Goal: Find specific page/section: Find specific page/section

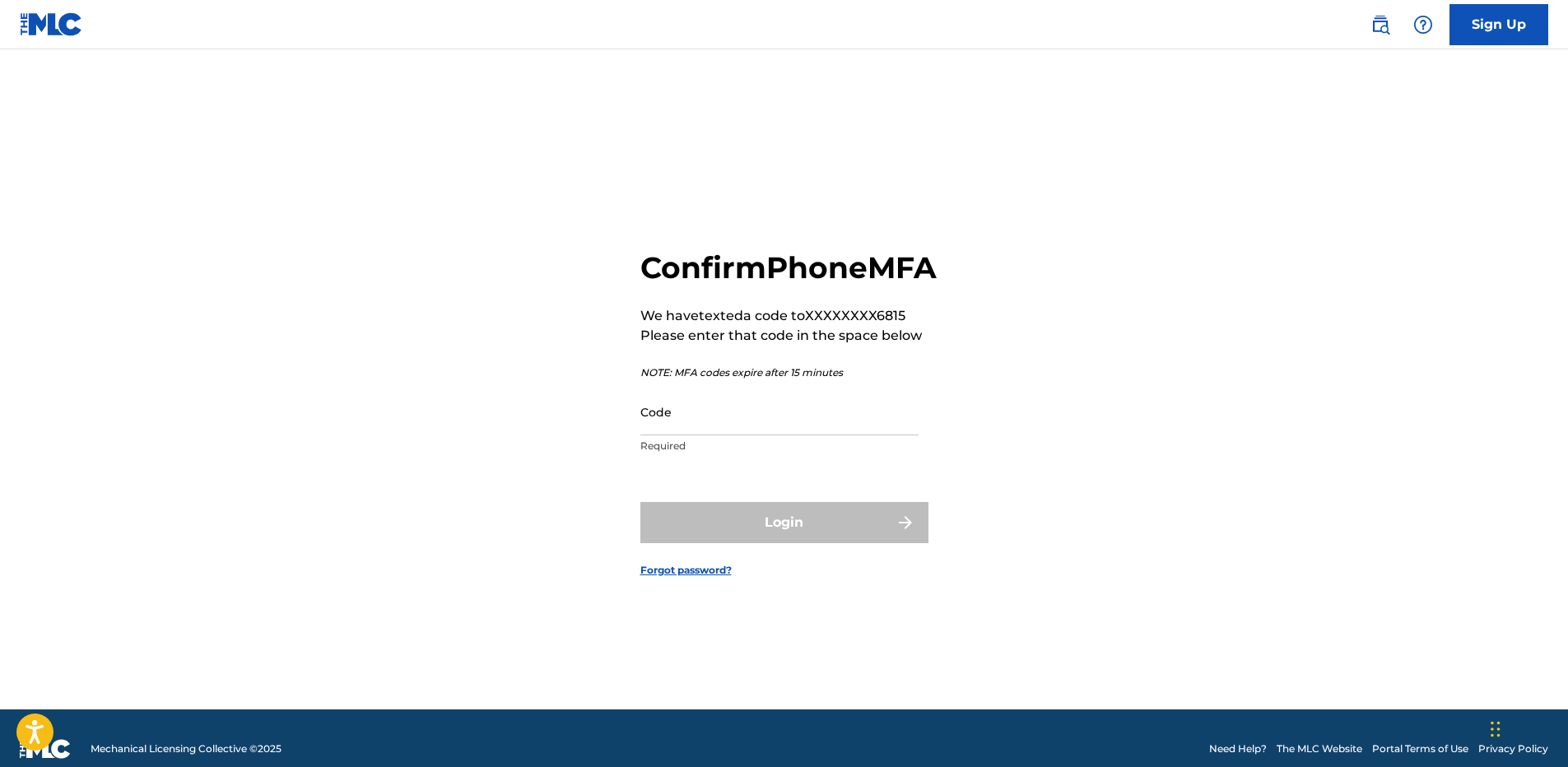
click at [857, 427] on input "Code" at bounding box center [779, 412] width 278 height 47
click at [857, 432] on input "Code" at bounding box center [779, 412] width 278 height 47
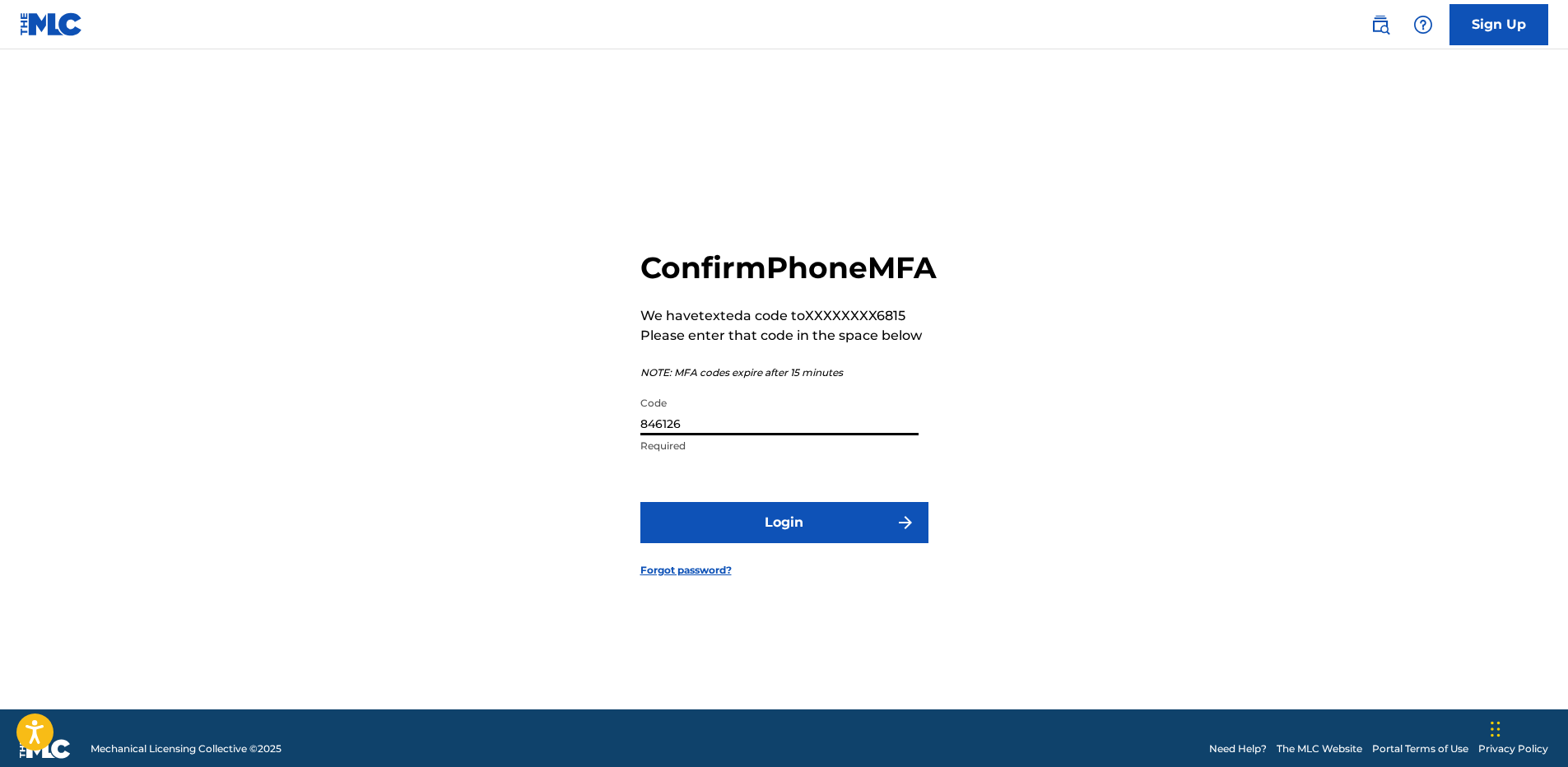
type input "846126"
click at [640, 502] on button "Login" at bounding box center [784, 522] width 288 height 41
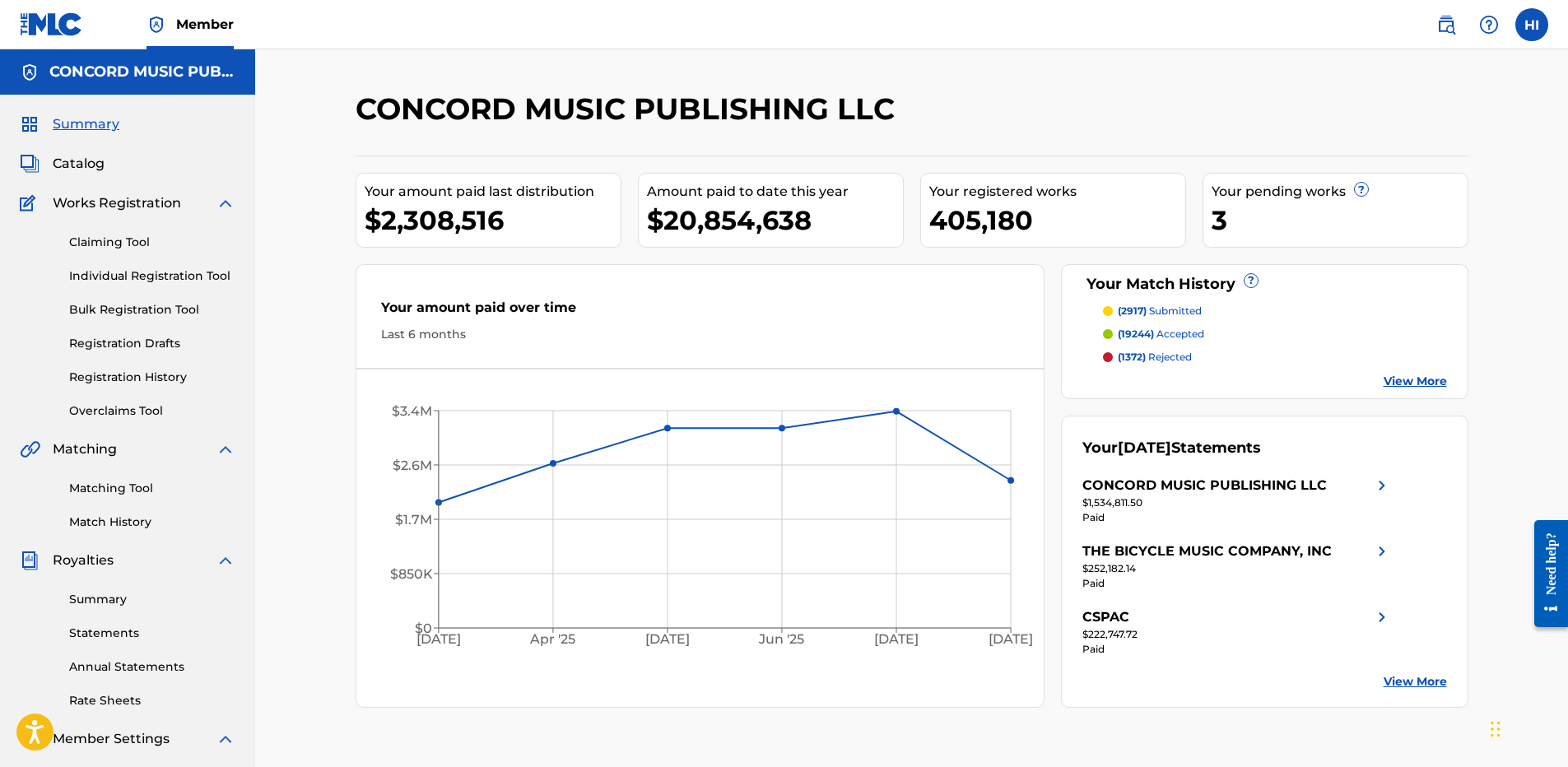
drag, startPoint x: 1441, startPoint y: 20, endPoint x: 1302, endPoint y: 5, distance: 139.8
click at [1441, 20] on img at bounding box center [1446, 24] width 20 height 20
